Goal: Use online tool/utility: Use online tool/utility

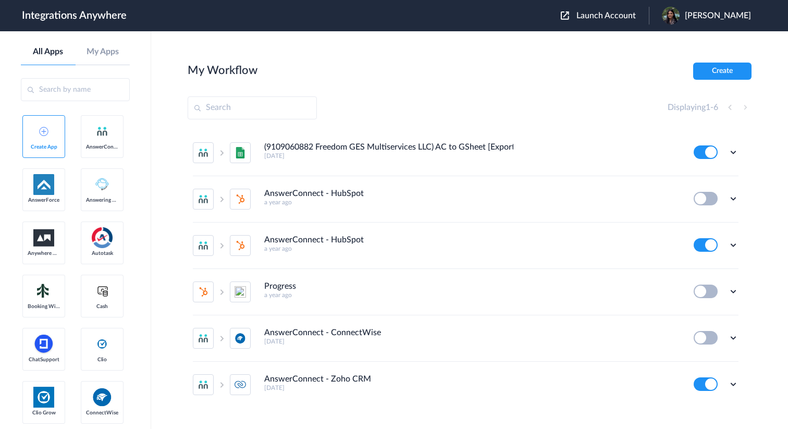
click at [620, 16] on span "Launch Account" at bounding box center [606, 15] width 59 height 8
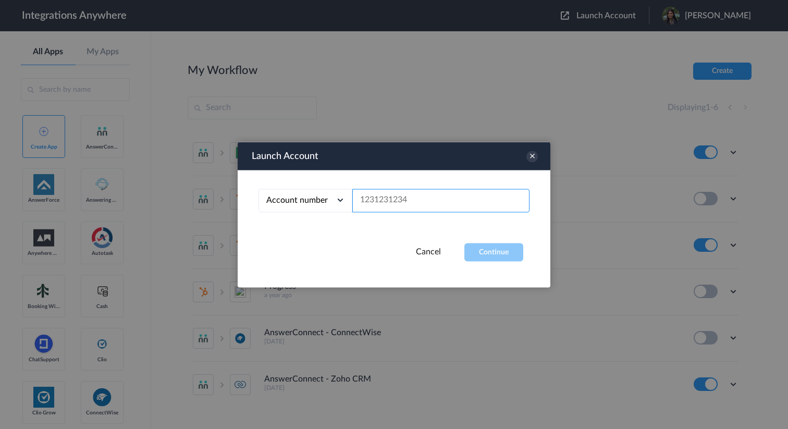
click at [411, 189] on input "text" at bounding box center [440, 200] width 177 height 23
paste input "9192671236"
type input "9192671236"
click at [486, 244] on button "Continue" at bounding box center [493, 252] width 59 height 18
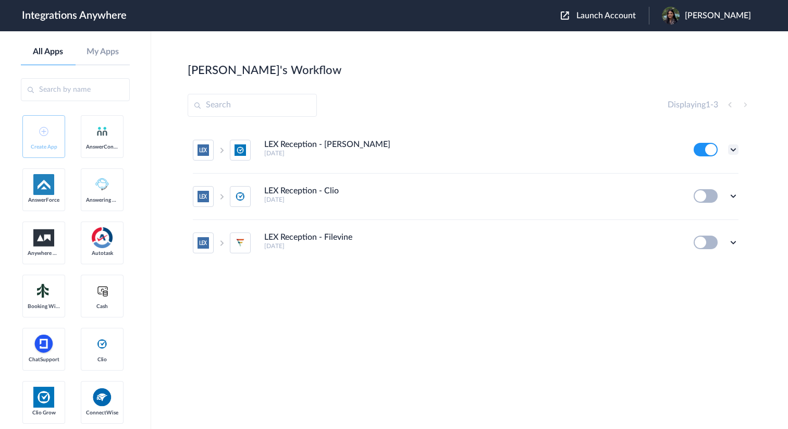
click at [733, 144] on icon at bounding box center [733, 149] width 10 height 10
click at [706, 197] on link "Task history" at bounding box center [704, 192] width 50 height 7
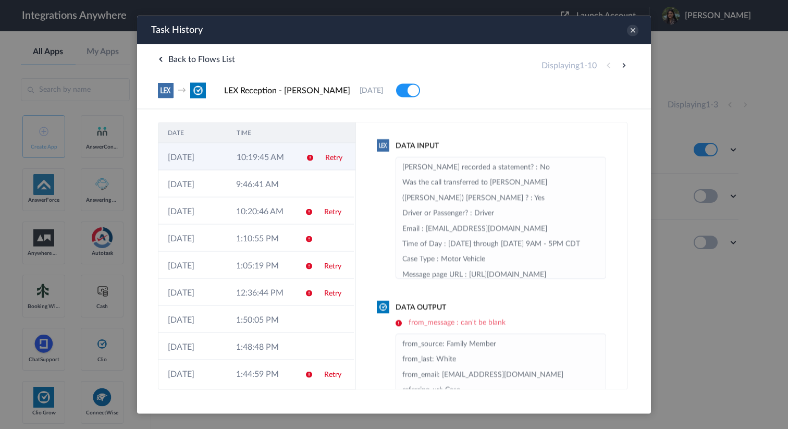
click at [306, 158] on icon at bounding box center [310, 157] width 8 height 8
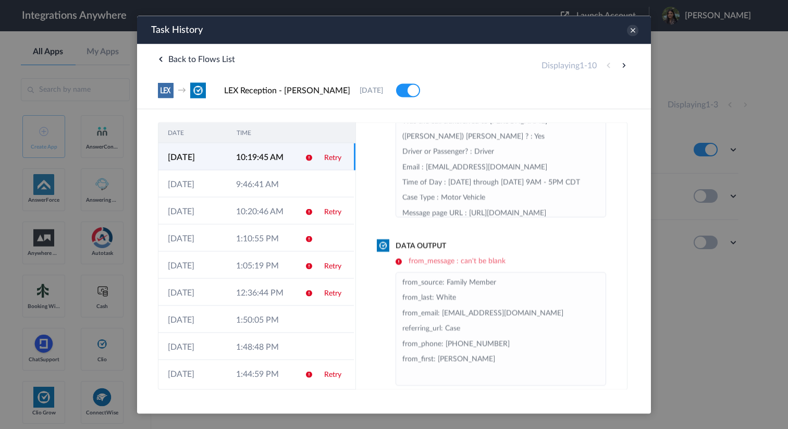
scroll to position [76, 0]
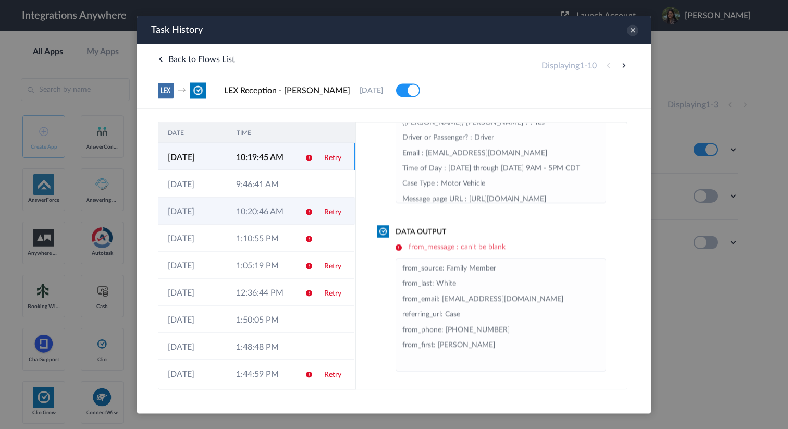
click at [321, 216] on td "Retry" at bounding box center [334, 210] width 39 height 27
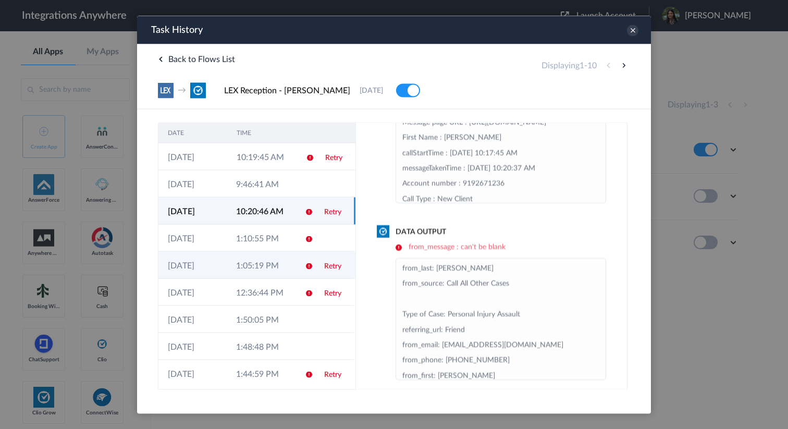
click at [315, 265] on td "Retry" at bounding box center [334, 264] width 39 height 27
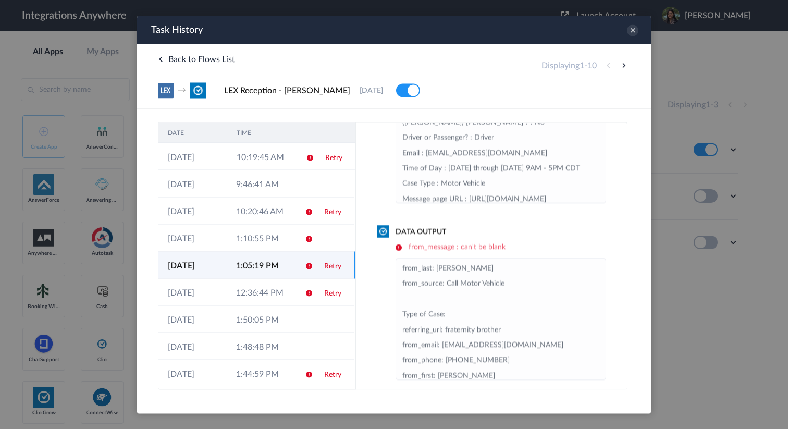
scroll to position [22, 0]
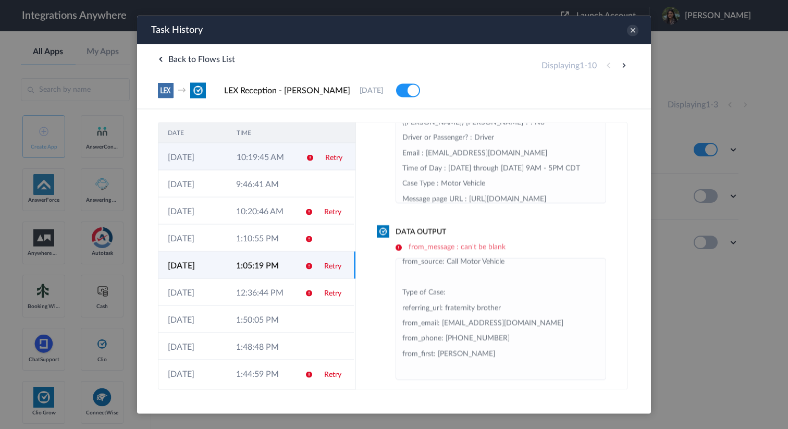
click at [311, 162] on icon at bounding box center [310, 157] width 8 height 8
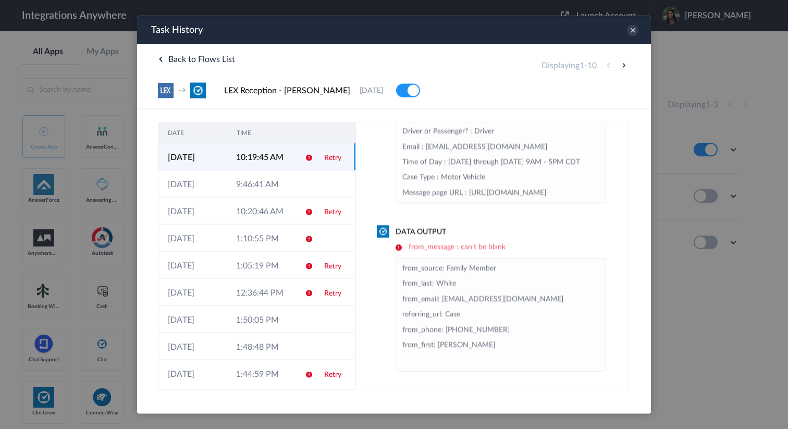
scroll to position [7, 0]
click at [635, 27] on icon at bounding box center [632, 30] width 11 height 11
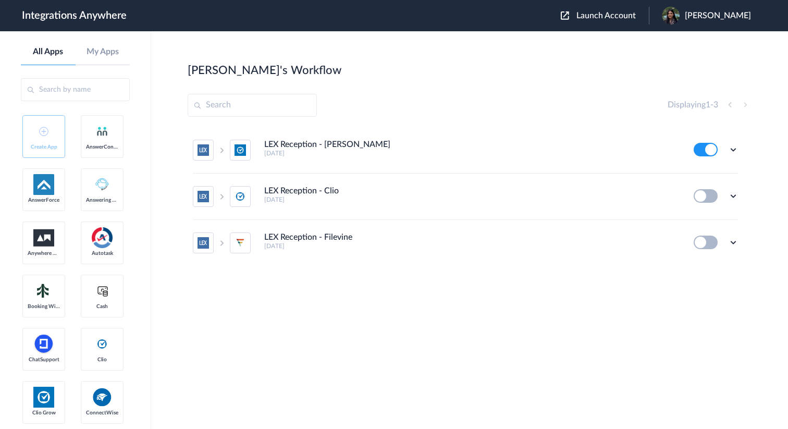
click at [338, 142] on h4 "LEX Reception - [PERSON_NAME]" at bounding box center [327, 145] width 126 height 10
click at [733, 151] on icon at bounding box center [733, 149] width 10 height 10
click at [709, 170] on li "Edit" at bounding box center [705, 173] width 68 height 19
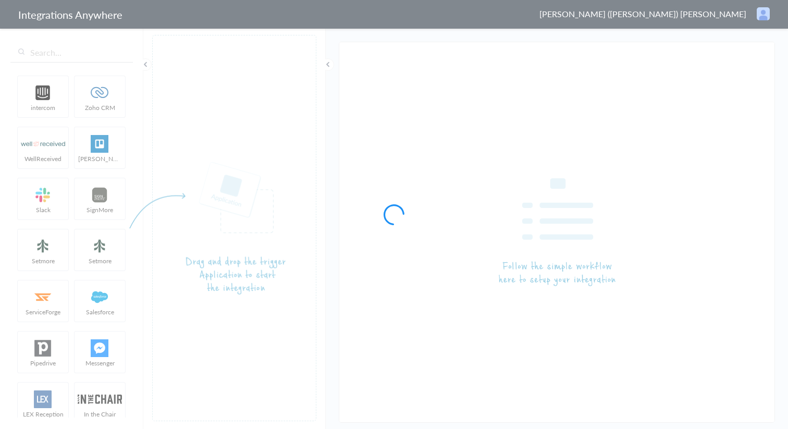
type input "LEX Reception - [PERSON_NAME]"
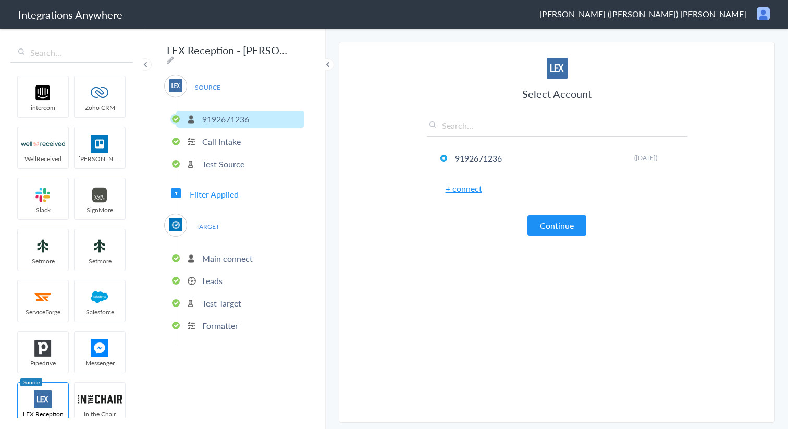
click at [234, 253] on p "Main connect" at bounding box center [227, 258] width 51 height 12
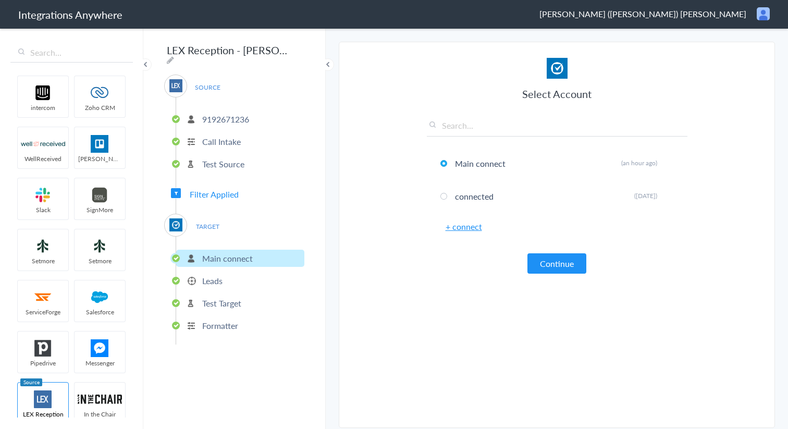
click at [554, 267] on button "Continue" at bounding box center [557, 263] width 59 height 20
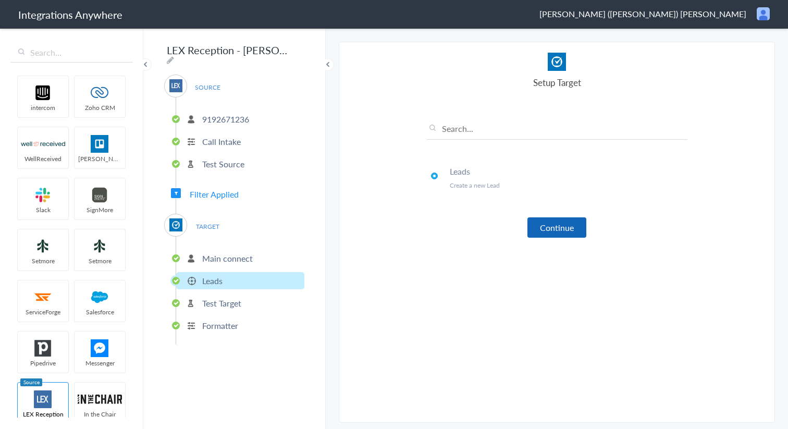
click at [566, 225] on button "Continue" at bounding box center [557, 227] width 59 height 20
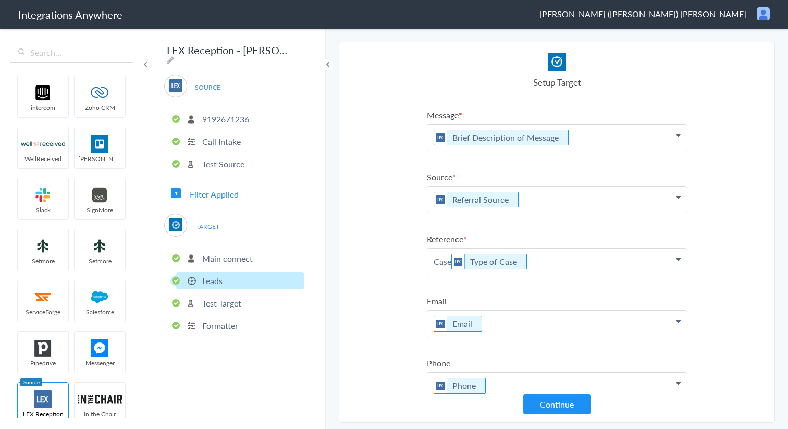
scroll to position [119, 0]
